Goal: Browse casually: Explore the website without a specific task or goal

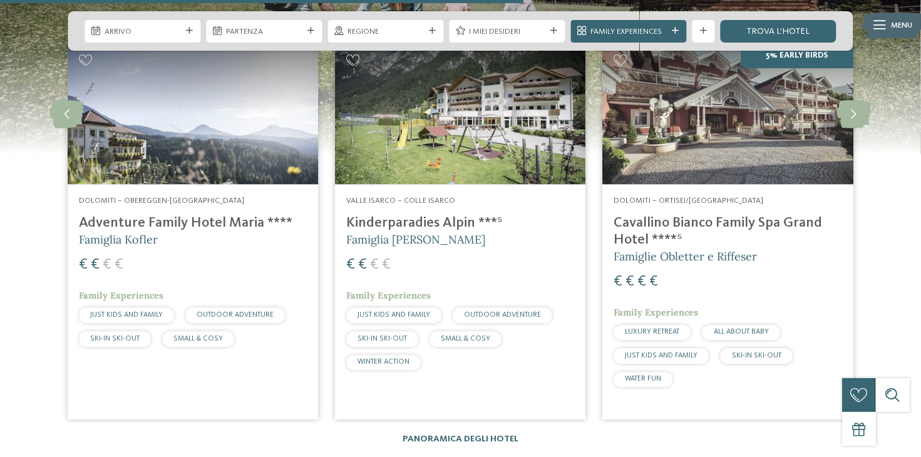
scroll to position [2880, 0]
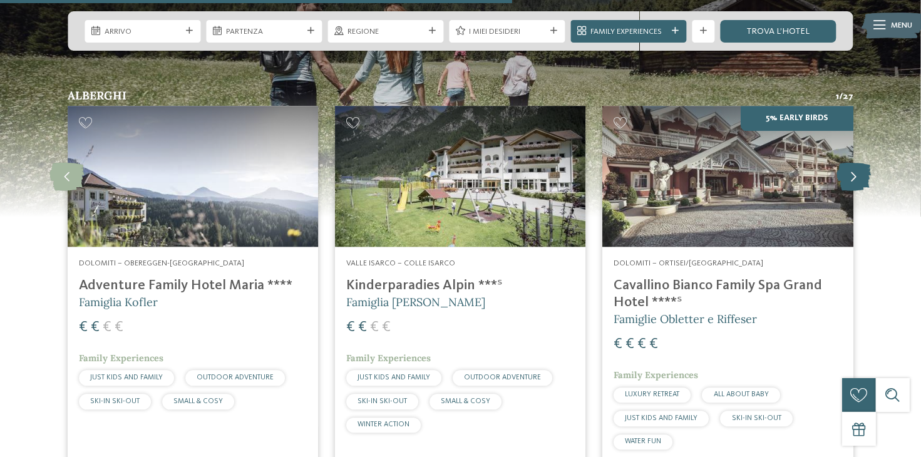
click at [853, 162] on icon at bounding box center [854, 176] width 34 height 28
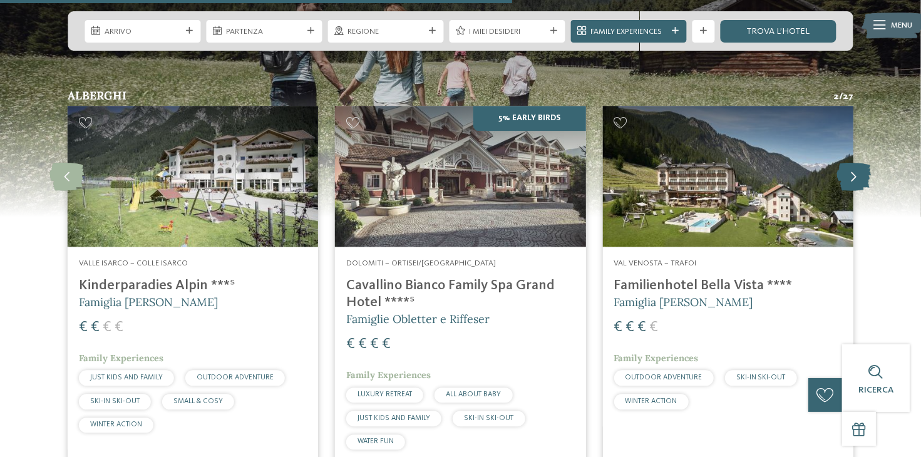
click at [853, 162] on icon at bounding box center [854, 176] width 34 height 28
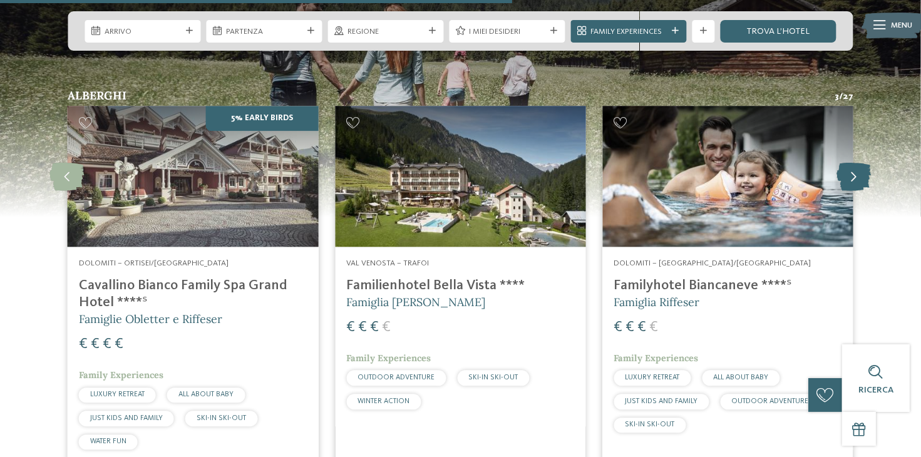
click at [853, 162] on icon at bounding box center [854, 176] width 34 height 28
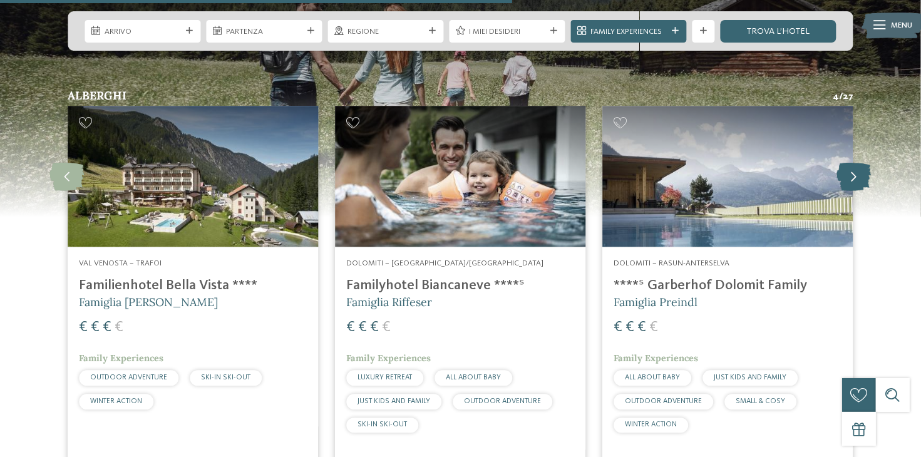
click at [853, 162] on icon at bounding box center [854, 176] width 34 height 28
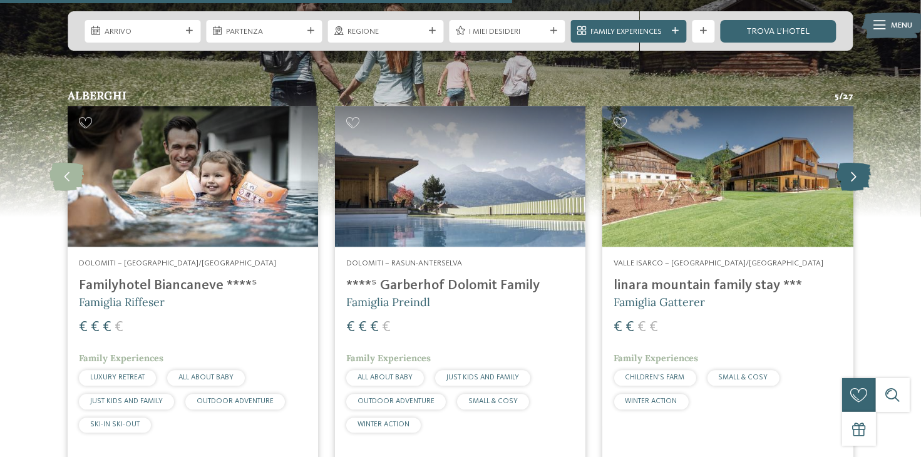
click at [853, 162] on icon at bounding box center [854, 176] width 34 height 28
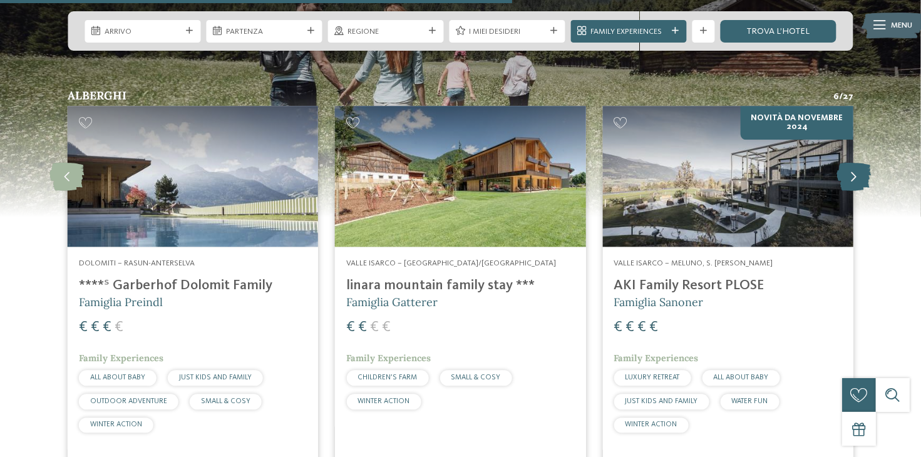
click at [853, 162] on icon at bounding box center [854, 176] width 34 height 28
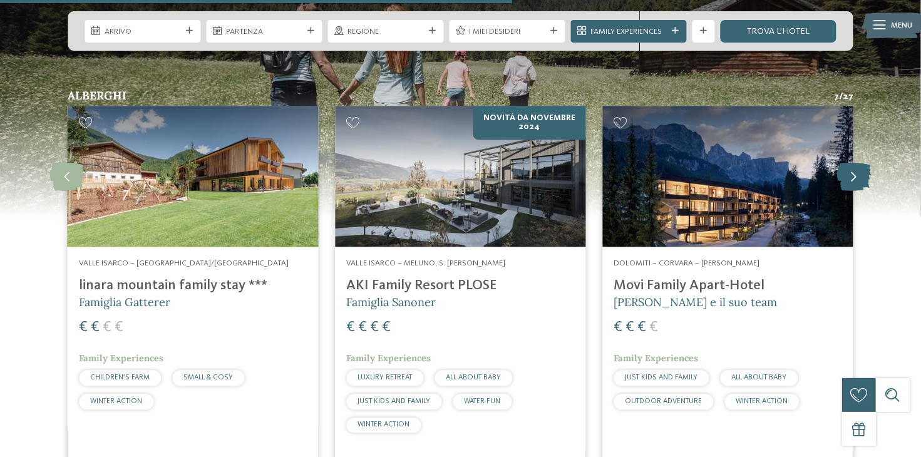
click at [853, 162] on icon at bounding box center [854, 176] width 34 height 28
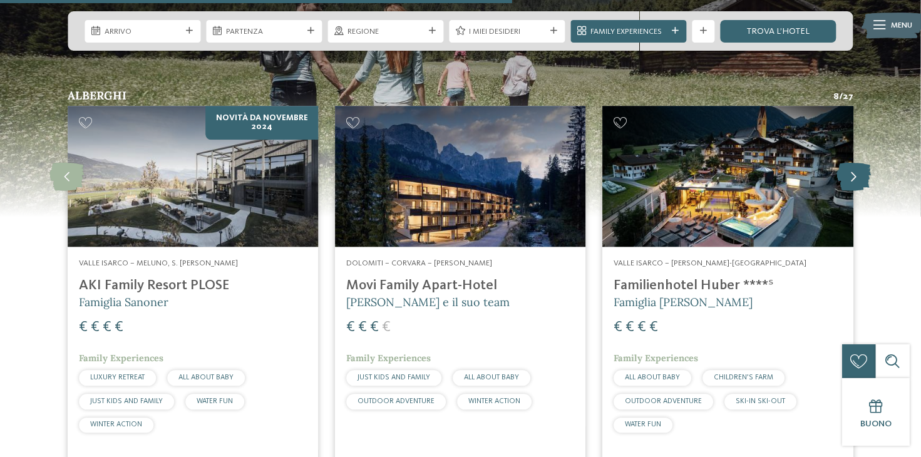
click at [853, 162] on icon at bounding box center [854, 176] width 34 height 28
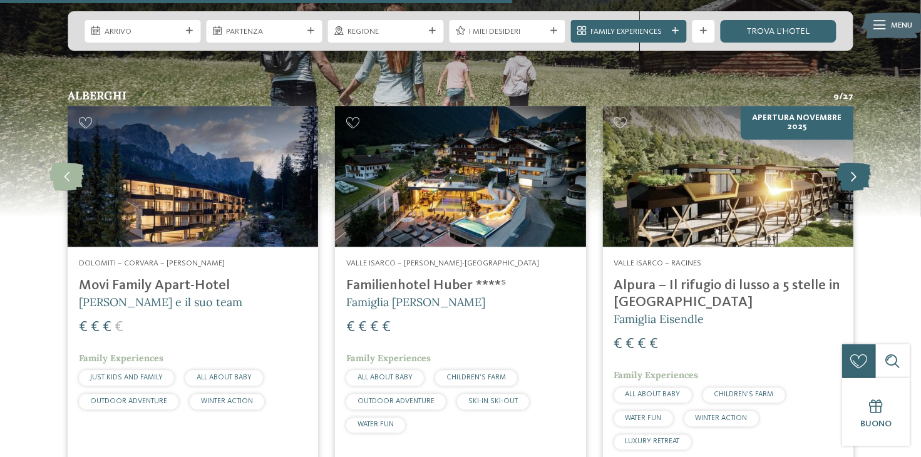
click at [848, 162] on icon at bounding box center [854, 176] width 34 height 28
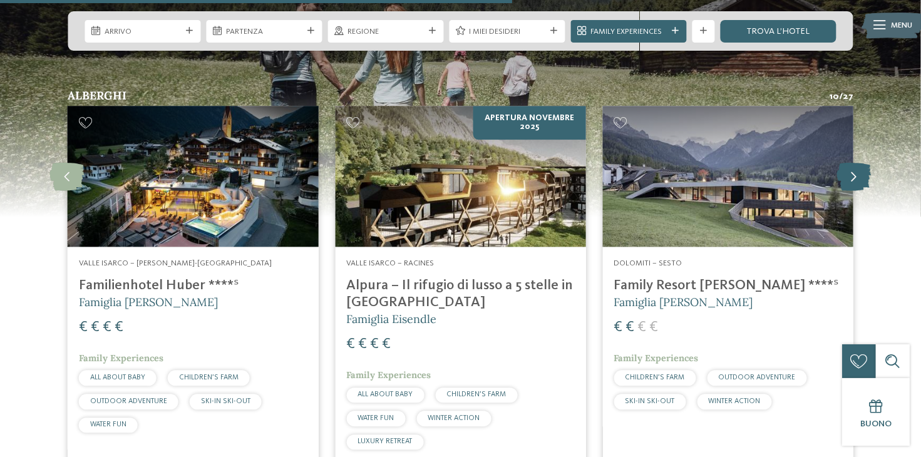
click at [848, 162] on icon at bounding box center [854, 176] width 34 height 28
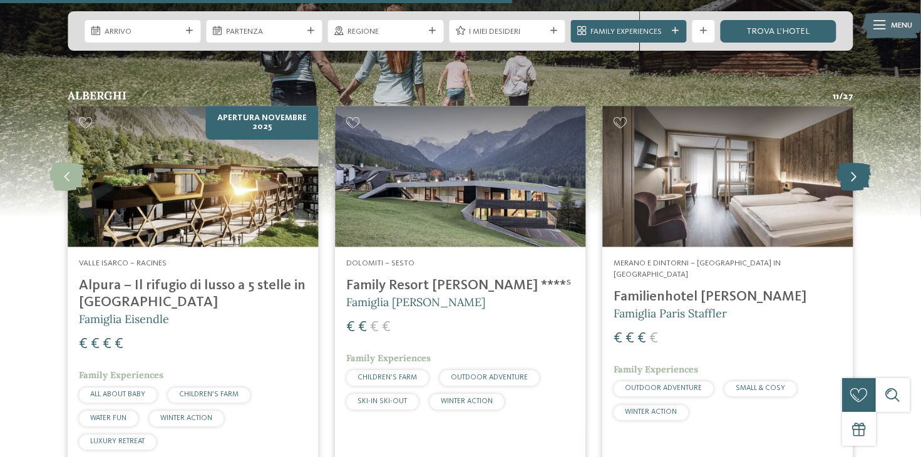
click at [848, 162] on icon at bounding box center [854, 176] width 34 height 28
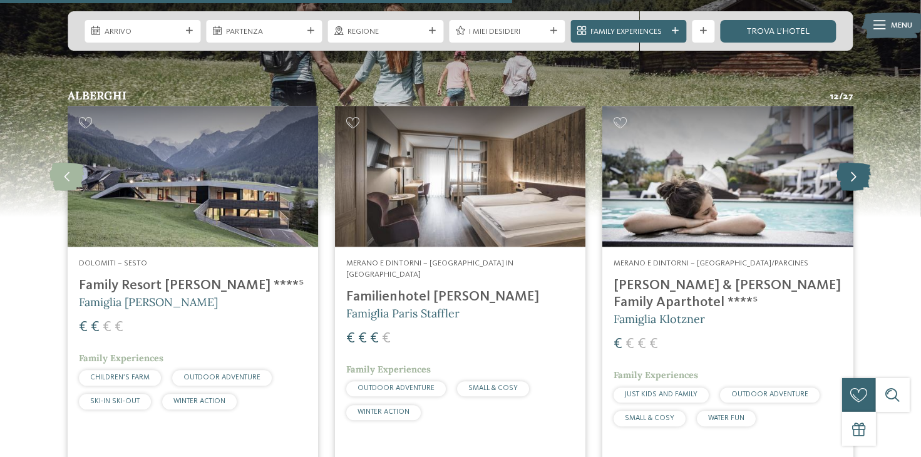
click at [848, 162] on icon at bounding box center [854, 176] width 34 height 28
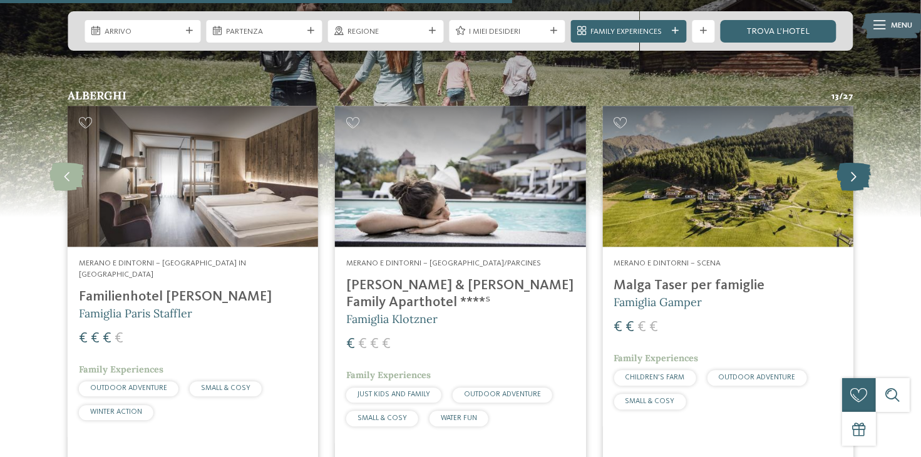
click at [848, 162] on icon at bounding box center [854, 176] width 34 height 28
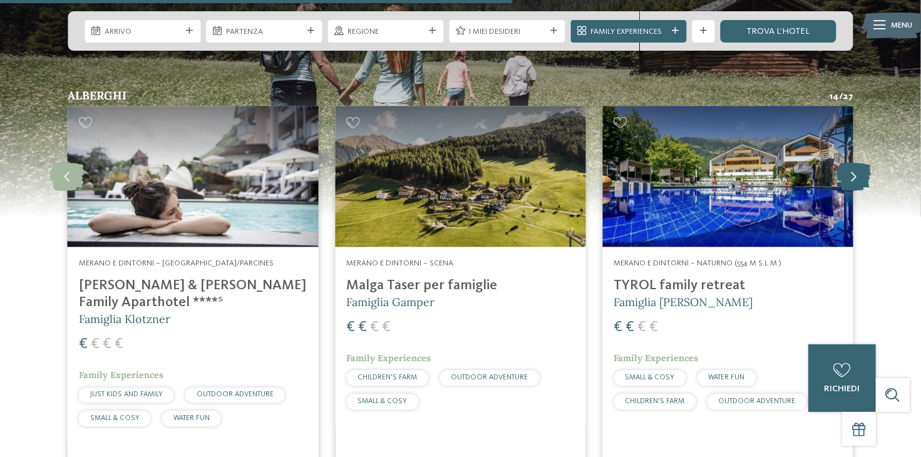
click at [848, 162] on icon at bounding box center [854, 176] width 34 height 28
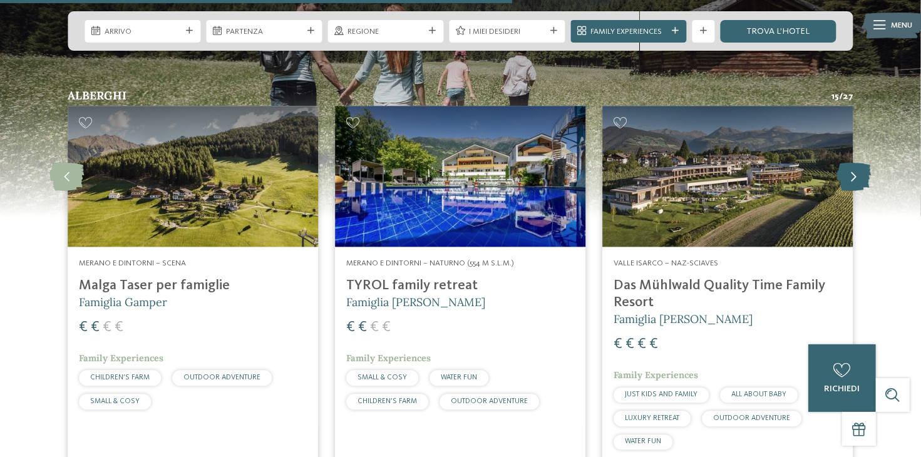
click at [848, 162] on icon at bounding box center [854, 176] width 34 height 28
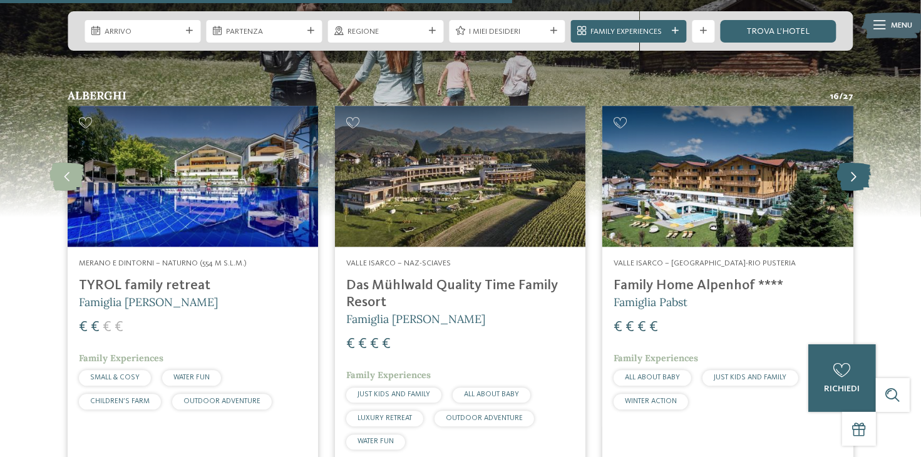
click at [848, 162] on icon at bounding box center [854, 176] width 34 height 28
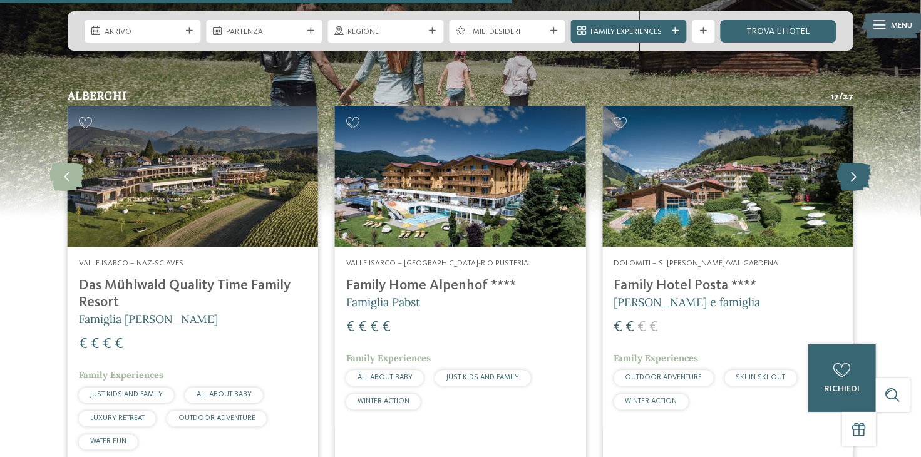
click at [848, 162] on icon at bounding box center [854, 176] width 34 height 28
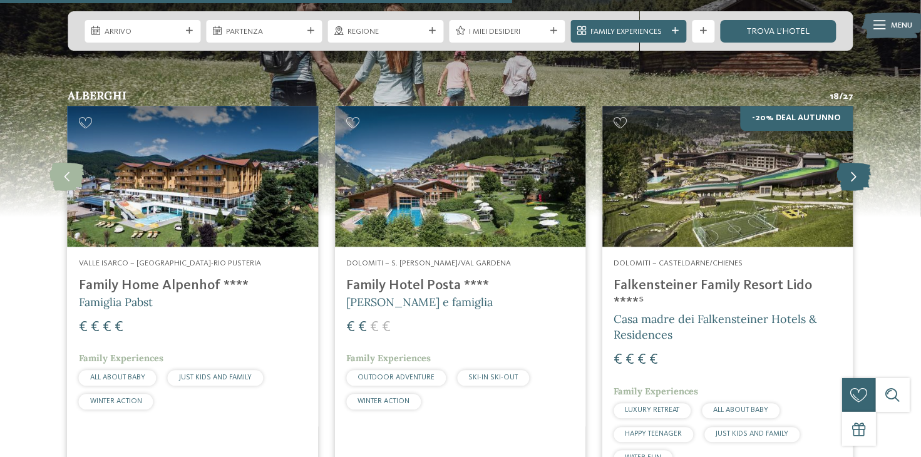
click at [848, 162] on icon at bounding box center [854, 176] width 34 height 28
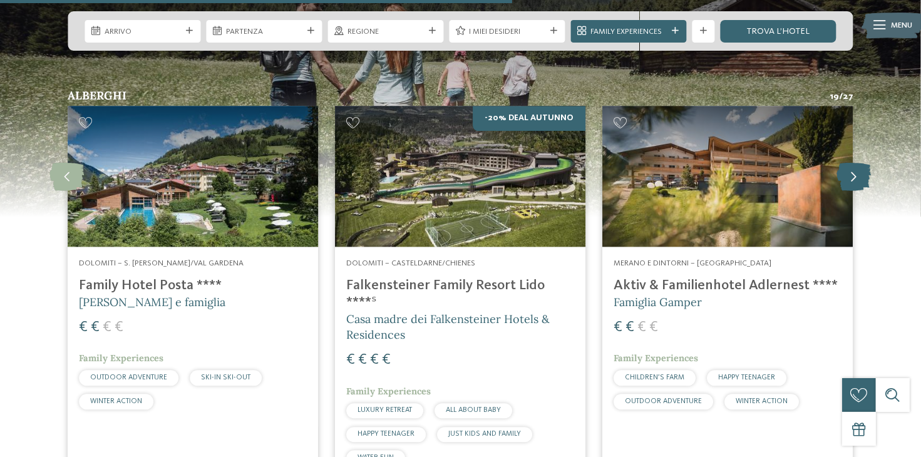
click at [848, 162] on icon at bounding box center [854, 176] width 34 height 28
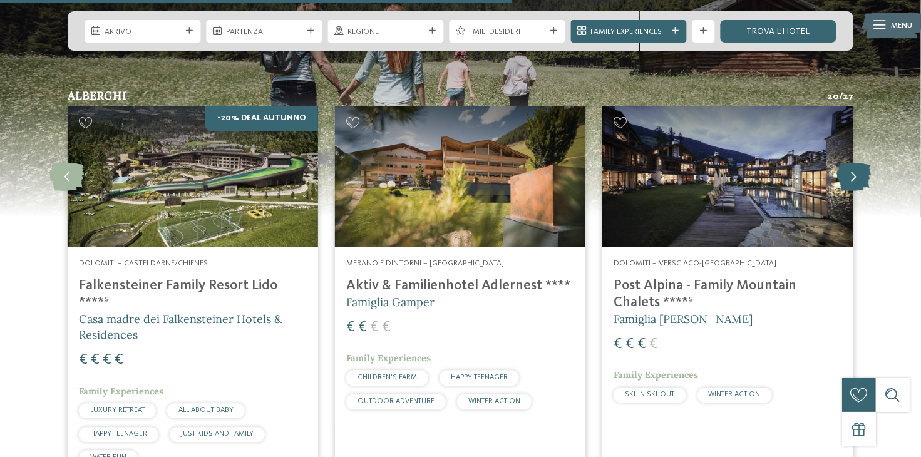
click at [848, 162] on icon at bounding box center [854, 176] width 34 height 28
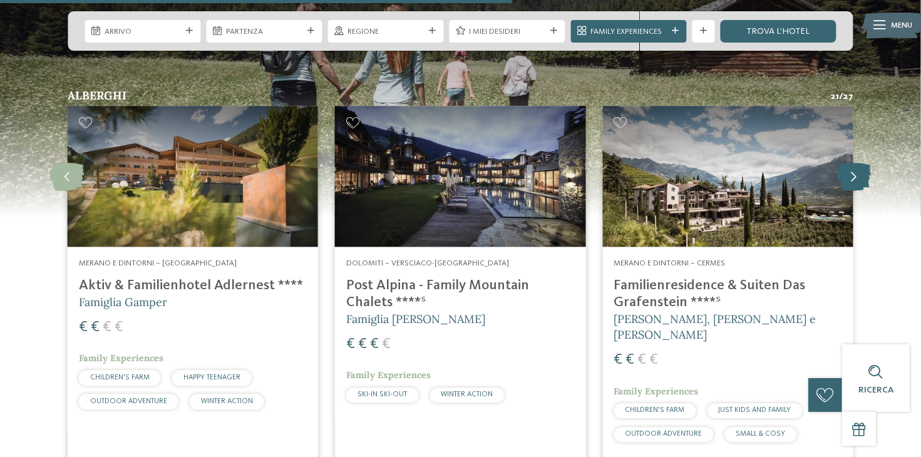
click at [848, 162] on icon at bounding box center [854, 176] width 34 height 28
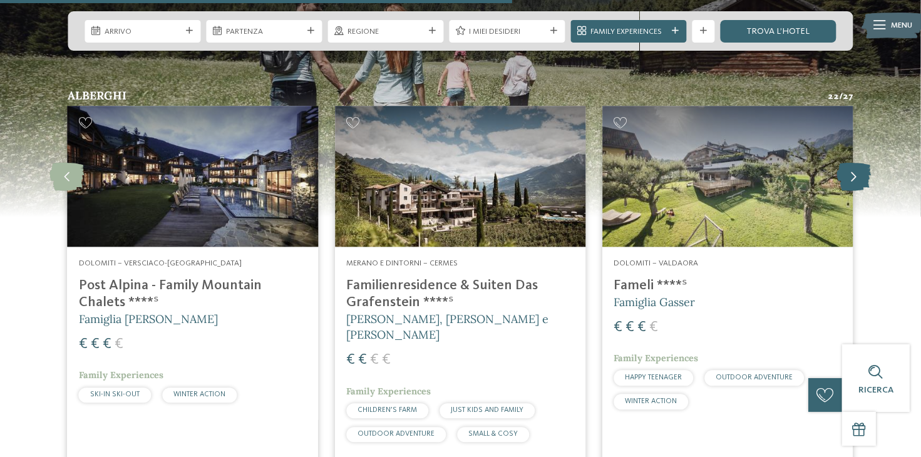
click at [848, 162] on icon at bounding box center [854, 176] width 34 height 28
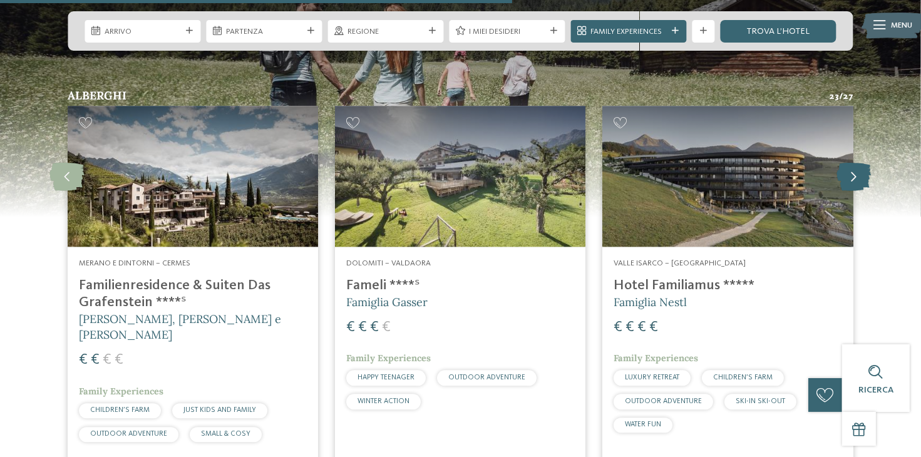
click at [848, 162] on icon at bounding box center [854, 176] width 34 height 28
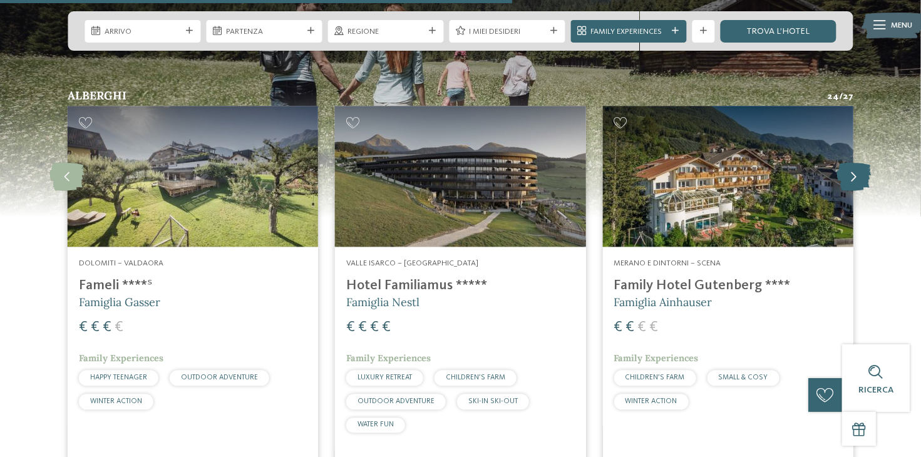
click at [848, 162] on icon at bounding box center [854, 176] width 34 height 28
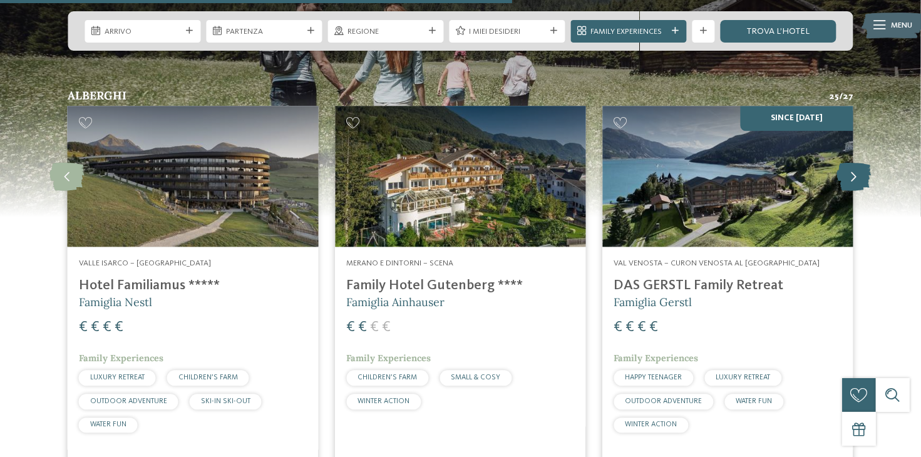
click at [848, 162] on icon at bounding box center [854, 176] width 34 height 28
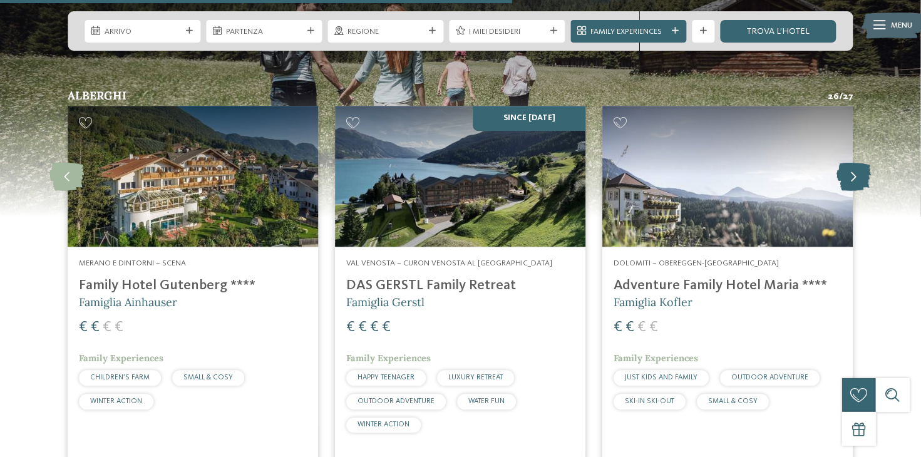
click at [848, 162] on icon at bounding box center [854, 176] width 34 height 28
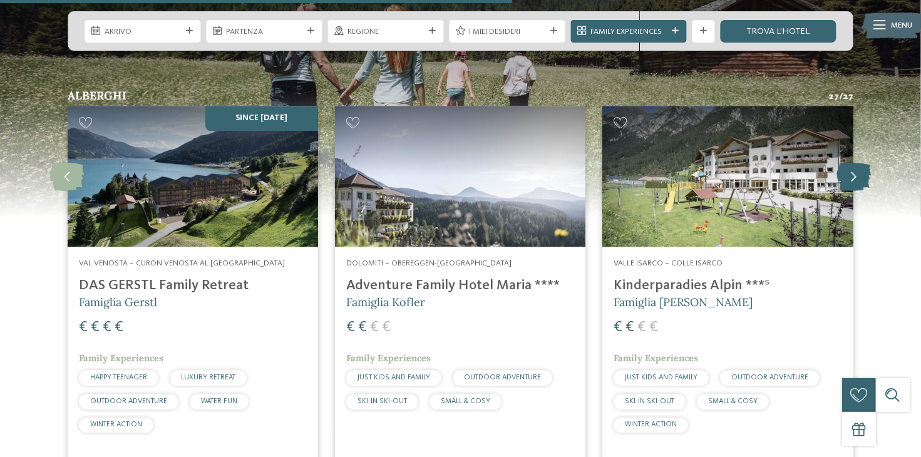
click at [848, 162] on icon at bounding box center [854, 176] width 34 height 28
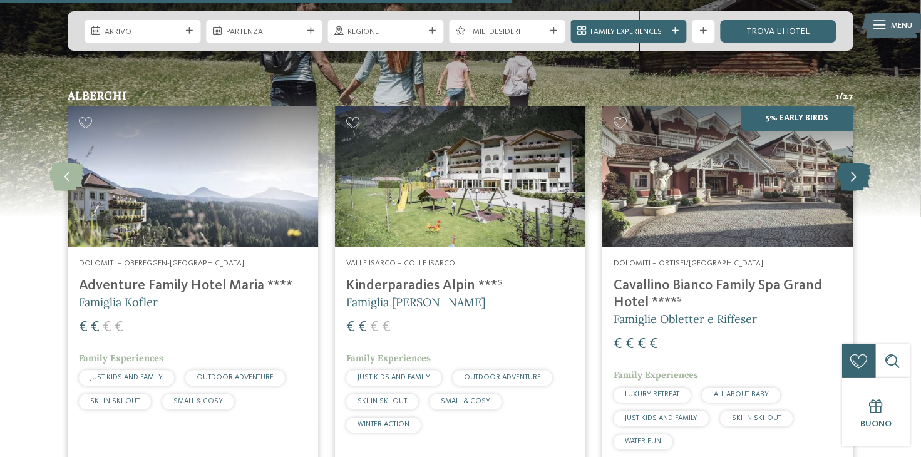
click at [848, 162] on icon at bounding box center [854, 176] width 34 height 28
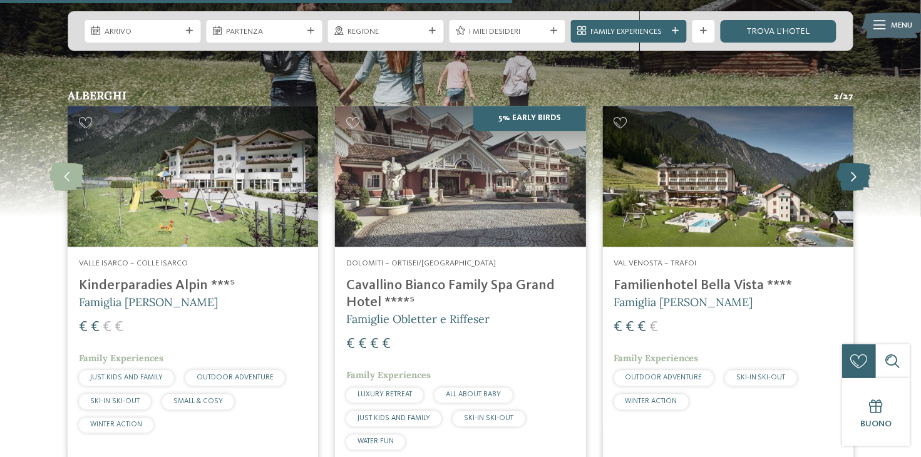
click at [848, 162] on icon at bounding box center [854, 176] width 34 height 28
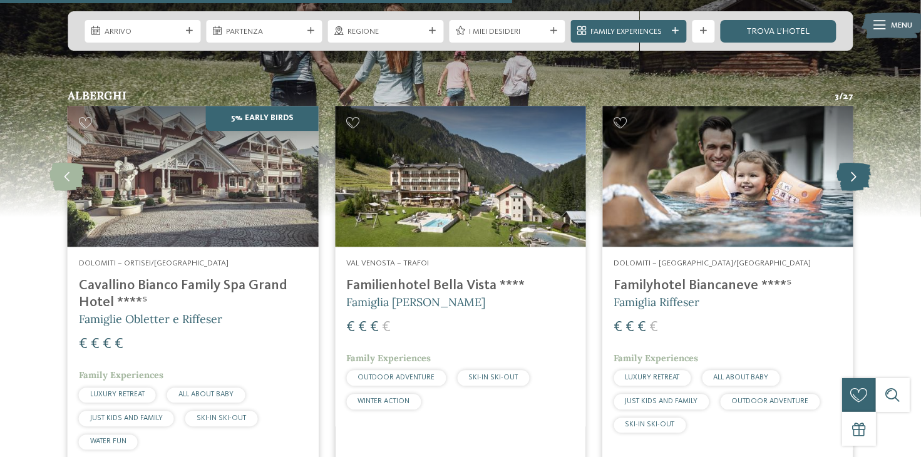
click at [848, 162] on icon at bounding box center [854, 176] width 34 height 28
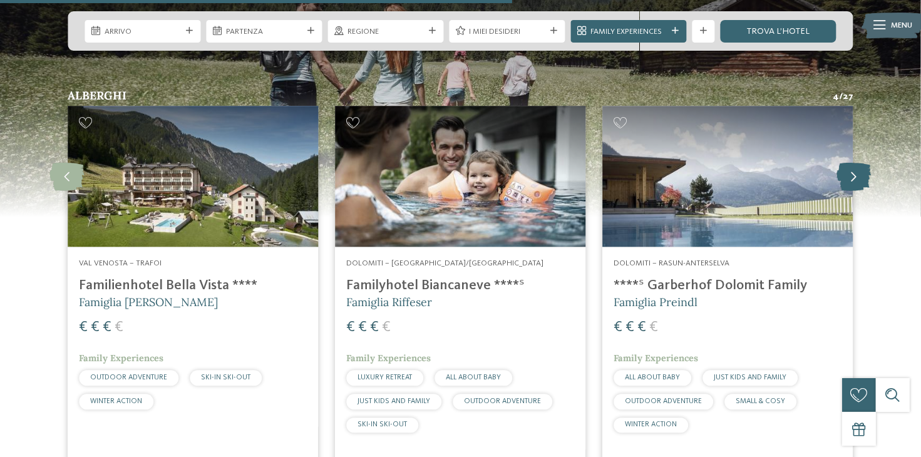
click at [848, 162] on icon at bounding box center [854, 176] width 34 height 28
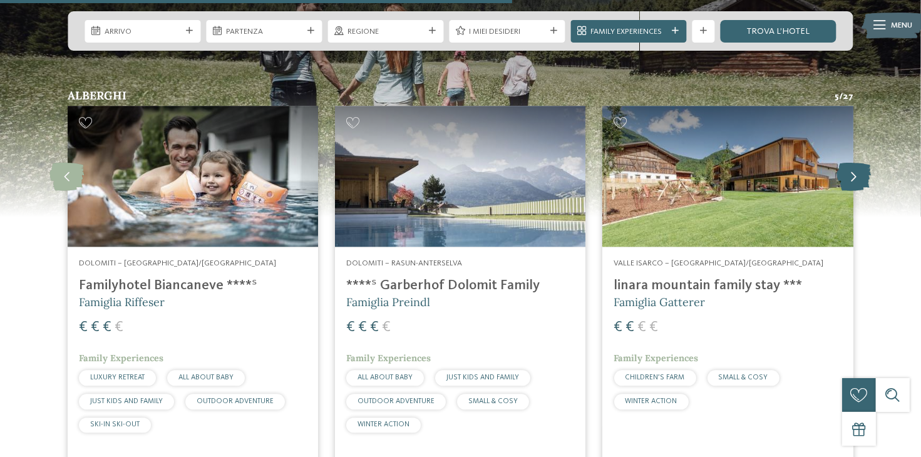
click at [848, 162] on icon at bounding box center [854, 176] width 34 height 28
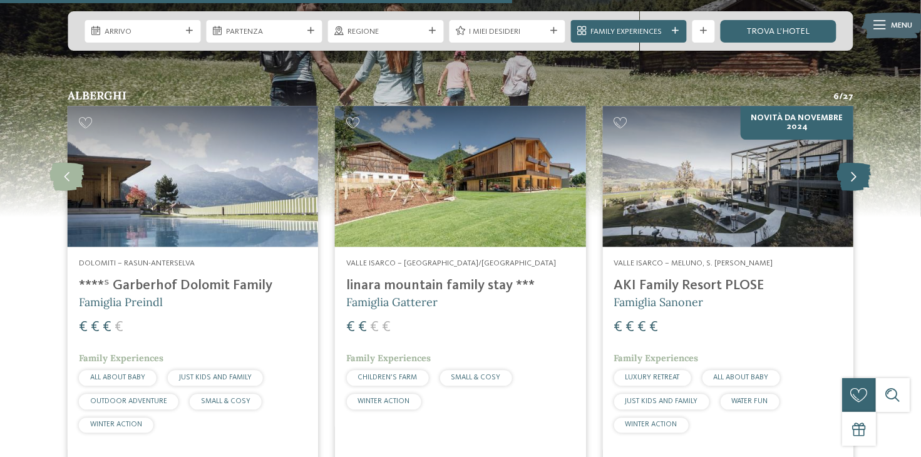
click at [848, 162] on icon at bounding box center [854, 176] width 34 height 28
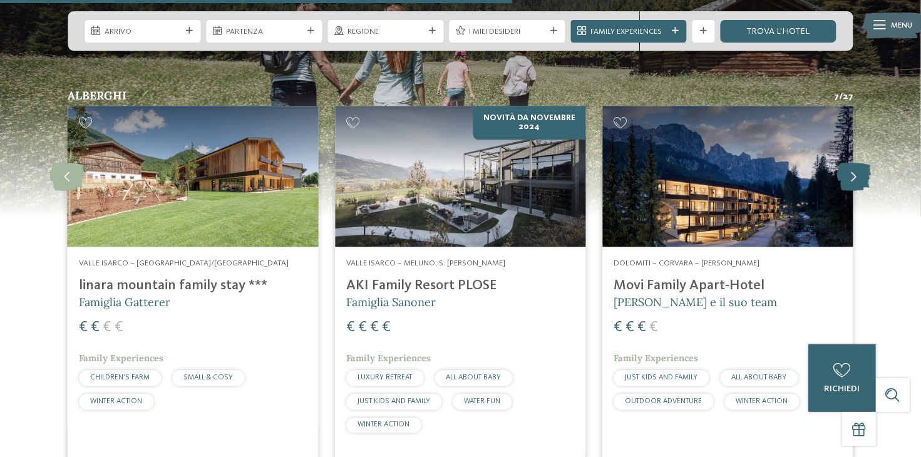
click at [848, 162] on icon at bounding box center [854, 176] width 34 height 28
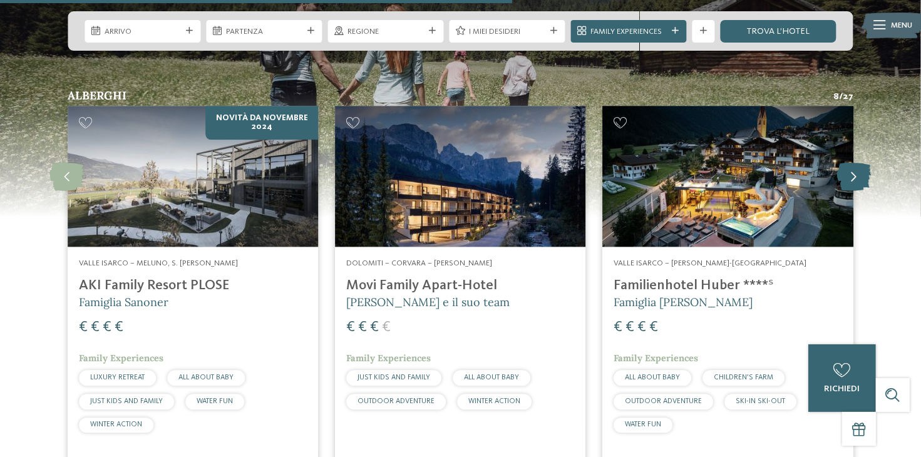
click at [848, 162] on icon at bounding box center [854, 176] width 34 height 28
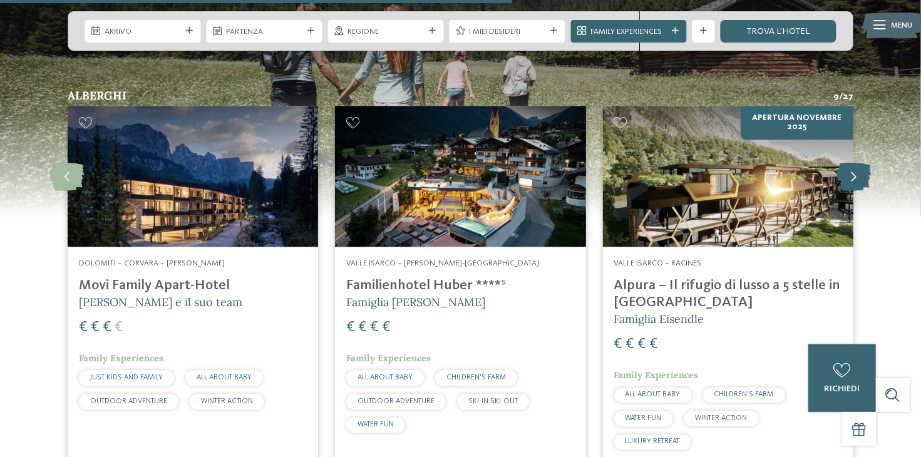
click at [848, 162] on icon at bounding box center [854, 176] width 34 height 28
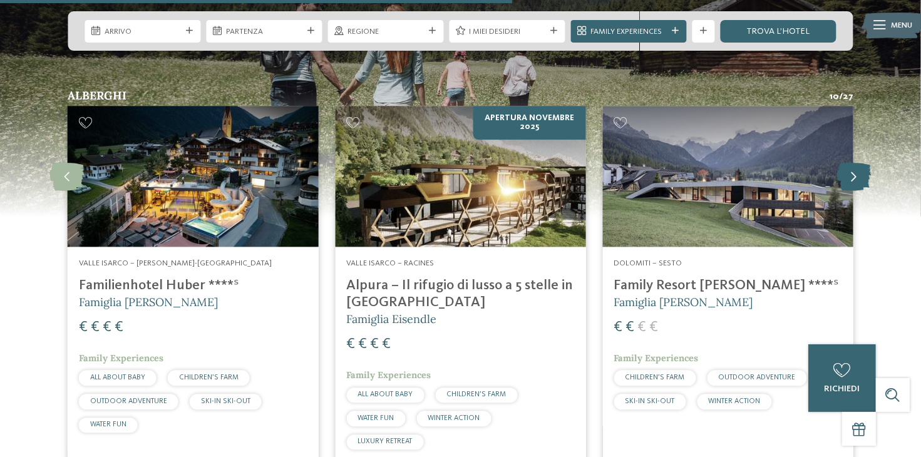
click at [848, 162] on icon at bounding box center [854, 176] width 34 height 28
